Goal: Use online tool/utility: Utilize a website feature to perform a specific function

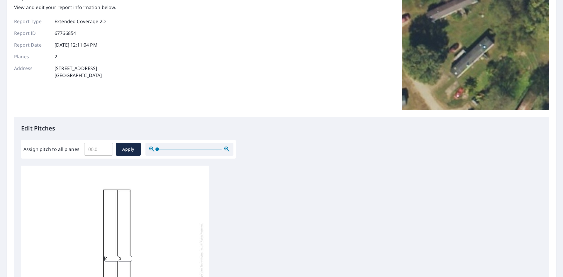
scroll to position [6, 0]
click at [105, 147] on input "0.1" at bounding box center [98, 149] width 29 height 16
click at [106, 147] on input "0.2" at bounding box center [98, 149] width 29 height 16
click at [106, 147] on input "0.3" at bounding box center [98, 149] width 29 height 16
drag, startPoint x: 97, startPoint y: 148, endPoint x: 78, endPoint y: 151, distance: 19.3
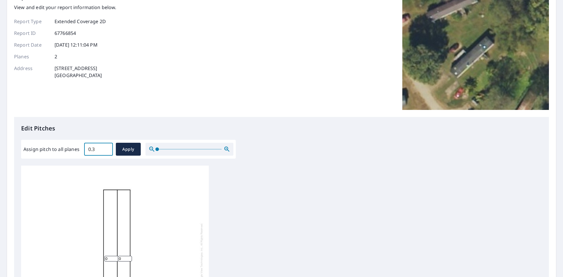
click at [78, 151] on div "Assign pitch to all planes 0.3 ​ Apply" at bounding box center [128, 149] width 210 height 13
type input "3"
click at [249, 177] on div "0 0" at bounding box center [281, 258] width 521 height 184
click at [130, 151] on span "Apply" at bounding box center [129, 149] width 16 height 7
type input "3"
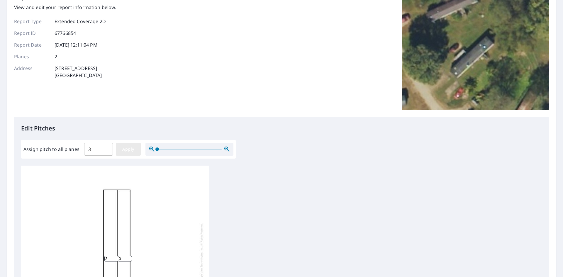
type input "3"
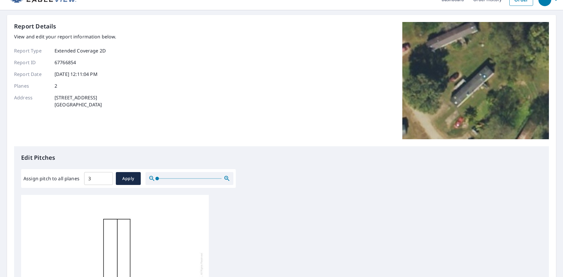
scroll to position [187, 0]
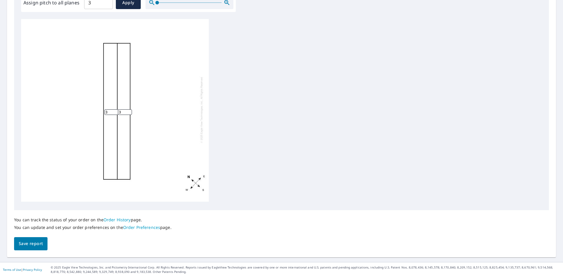
drag, startPoint x: 41, startPoint y: 247, endPoint x: 45, endPoint y: 246, distance: 4.1
click at [41, 247] on span "Save report" at bounding box center [31, 243] width 24 height 7
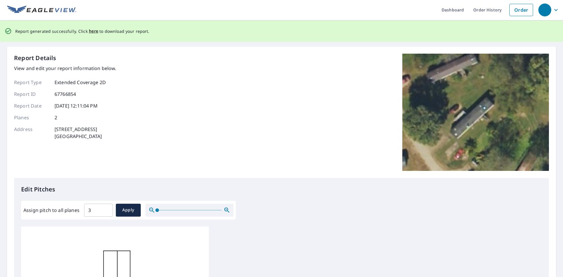
scroll to position [0, 0]
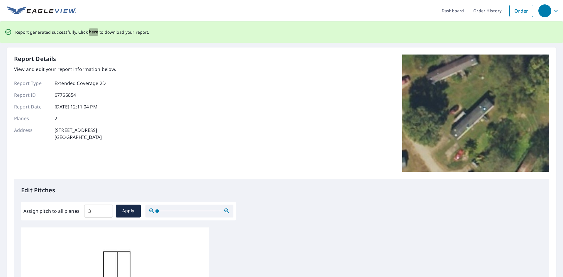
click at [95, 33] on span "here" at bounding box center [94, 31] width 10 height 7
